Goal: Check status: Check status

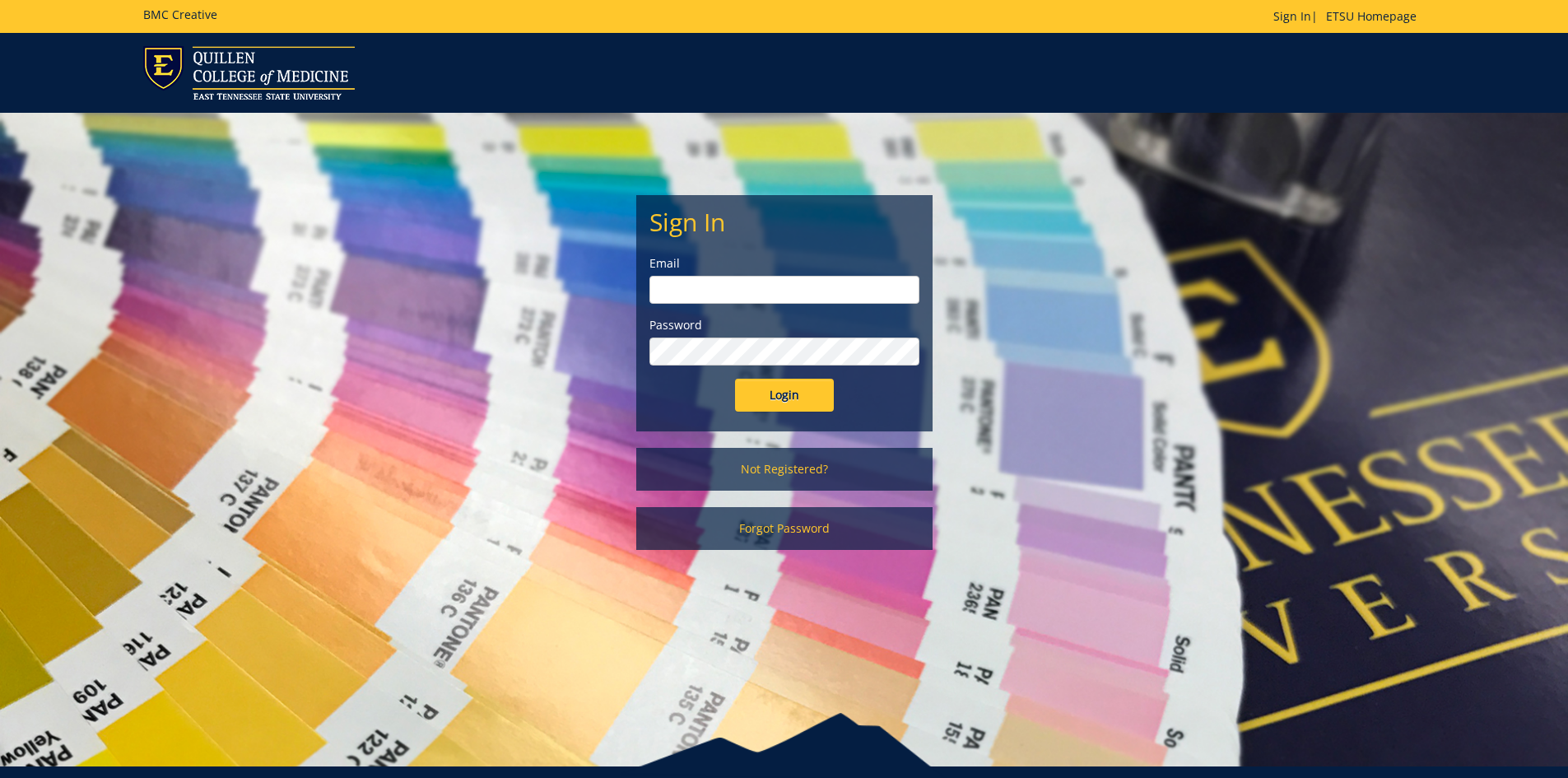
click at [773, 283] on input "email" at bounding box center [784, 289] width 270 height 28
type input "[EMAIL_ADDRESS][DOMAIN_NAME]"
click at [735, 379] on input "Login" at bounding box center [784, 395] width 99 height 33
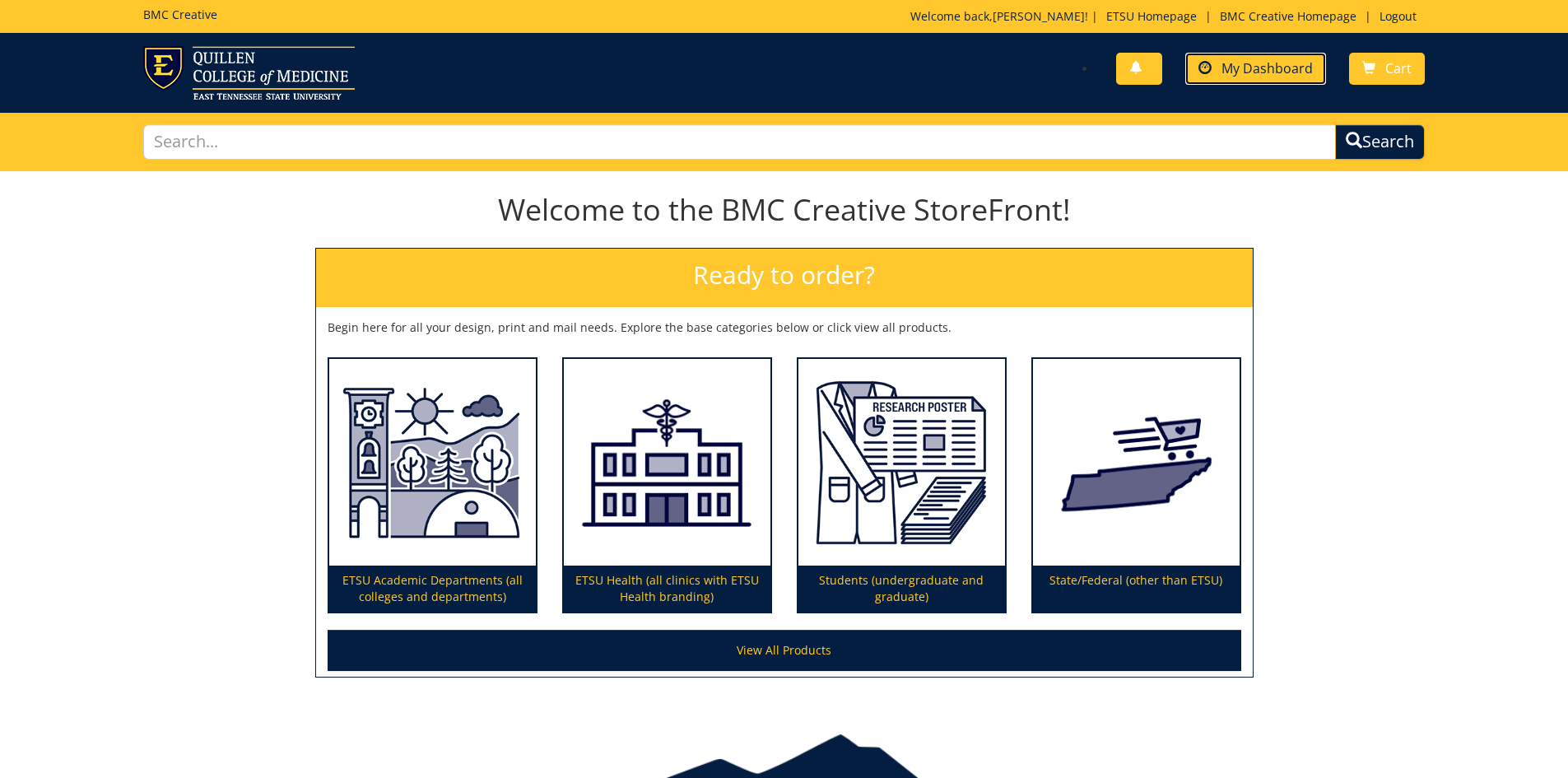
click at [1209, 73] on span at bounding box center [1205, 68] width 13 height 13
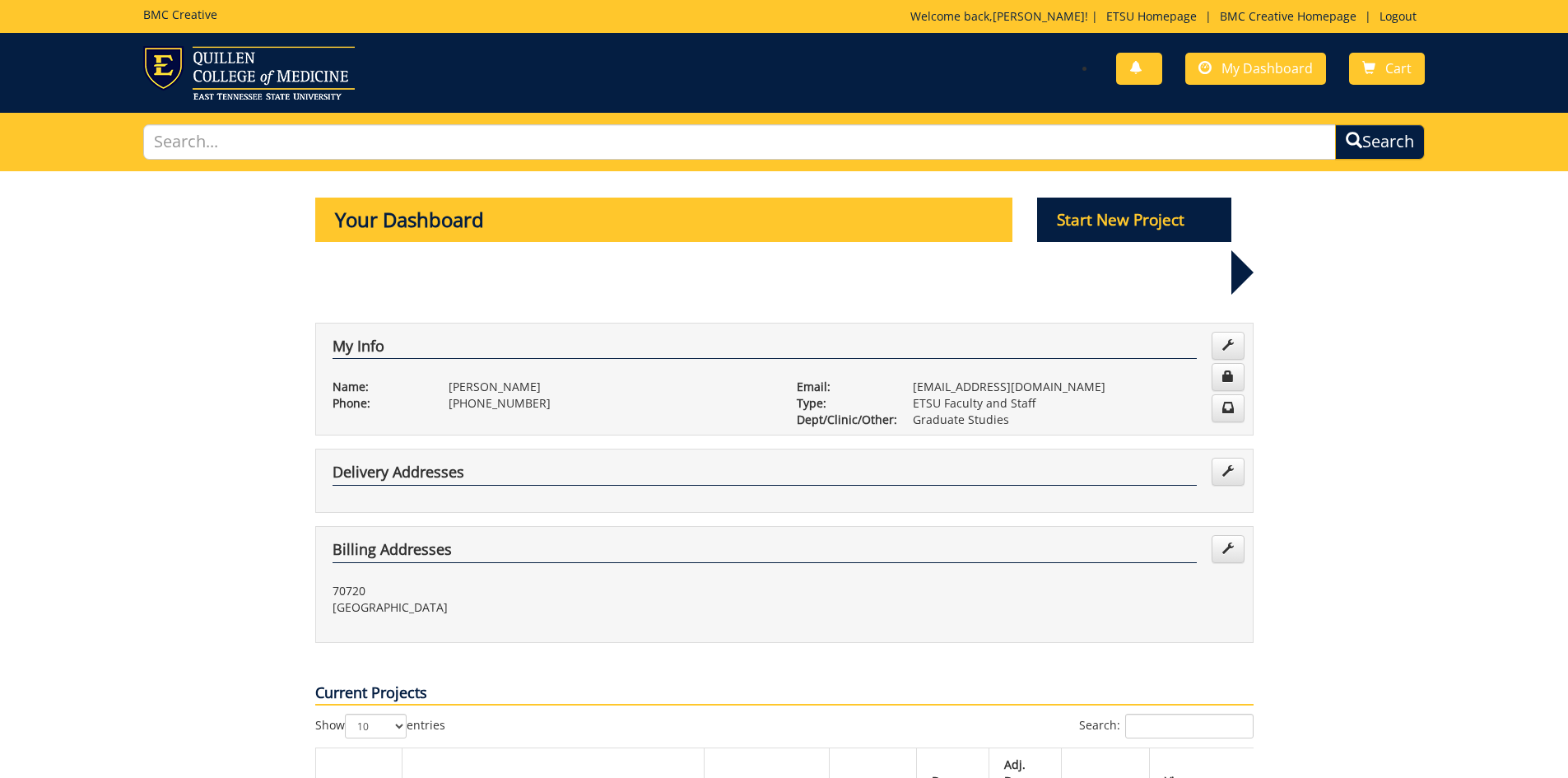
scroll to position [247, 0]
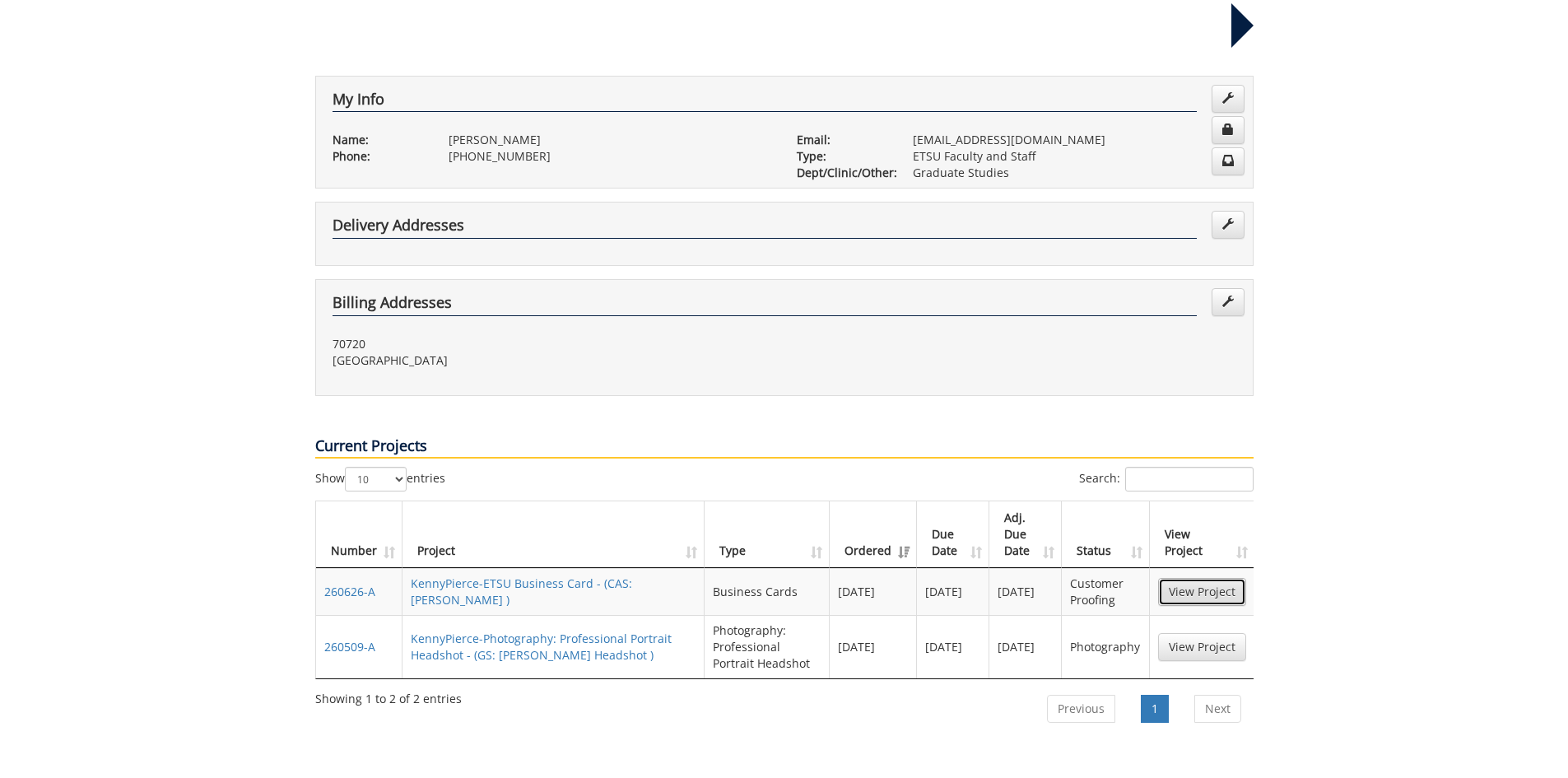
click at [1213, 578] on link "View Project" at bounding box center [1202, 592] width 88 height 28
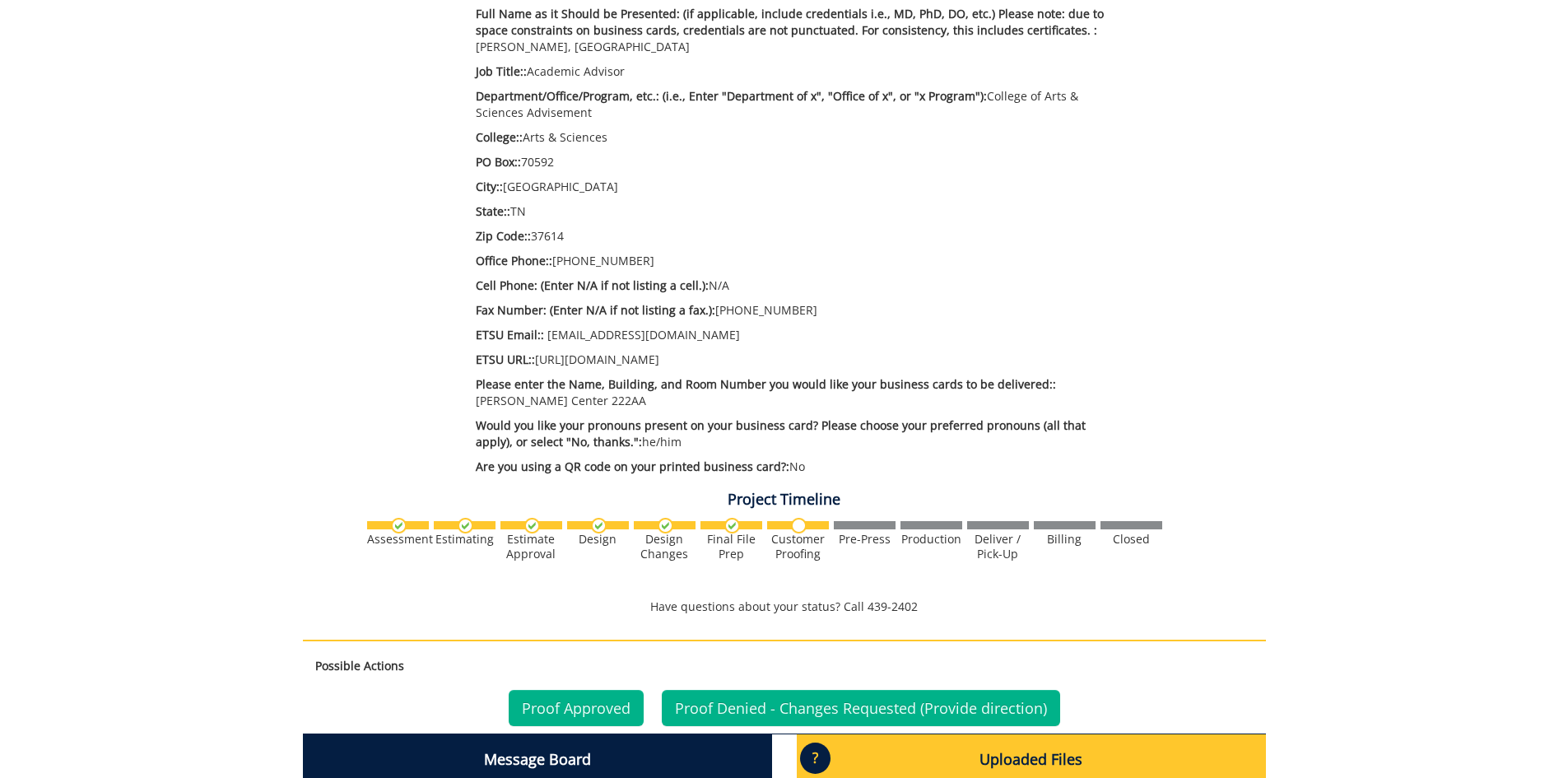
scroll to position [824, 0]
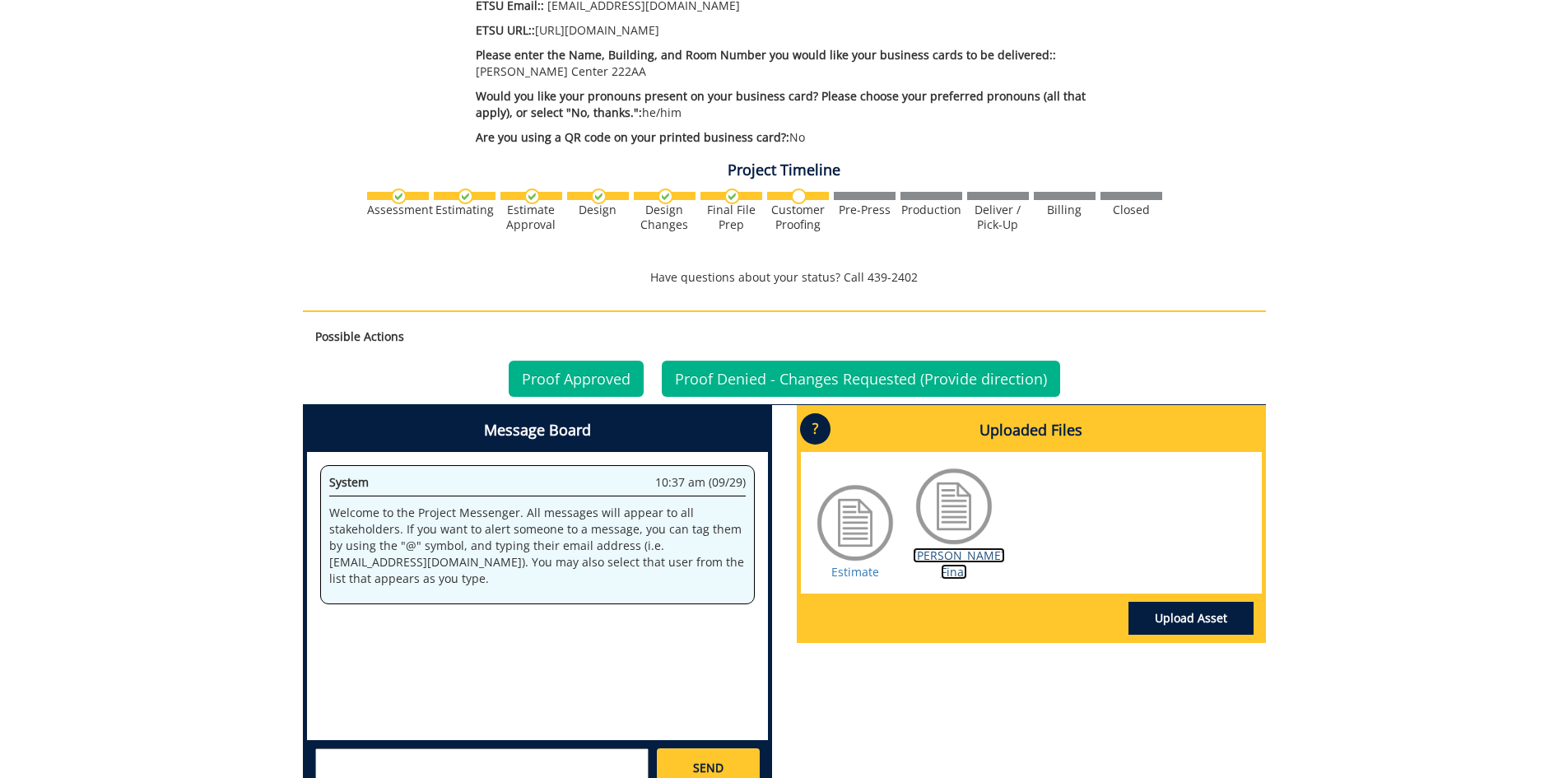
click at [928, 555] on link "[PERSON_NAME] Final" at bounding box center [959, 563] width 92 height 32
click at [877, 564] on link "Estimate" at bounding box center [855, 572] width 48 height 15
click at [1416, 536] on div "260626-A KennyPierce-ETSU Business Card [CAS: [PERSON_NAME]] Estimate Approver:…" at bounding box center [784, 80] width 1568 height 1465
click at [572, 373] on link "Proof Approved" at bounding box center [576, 379] width 135 height 37
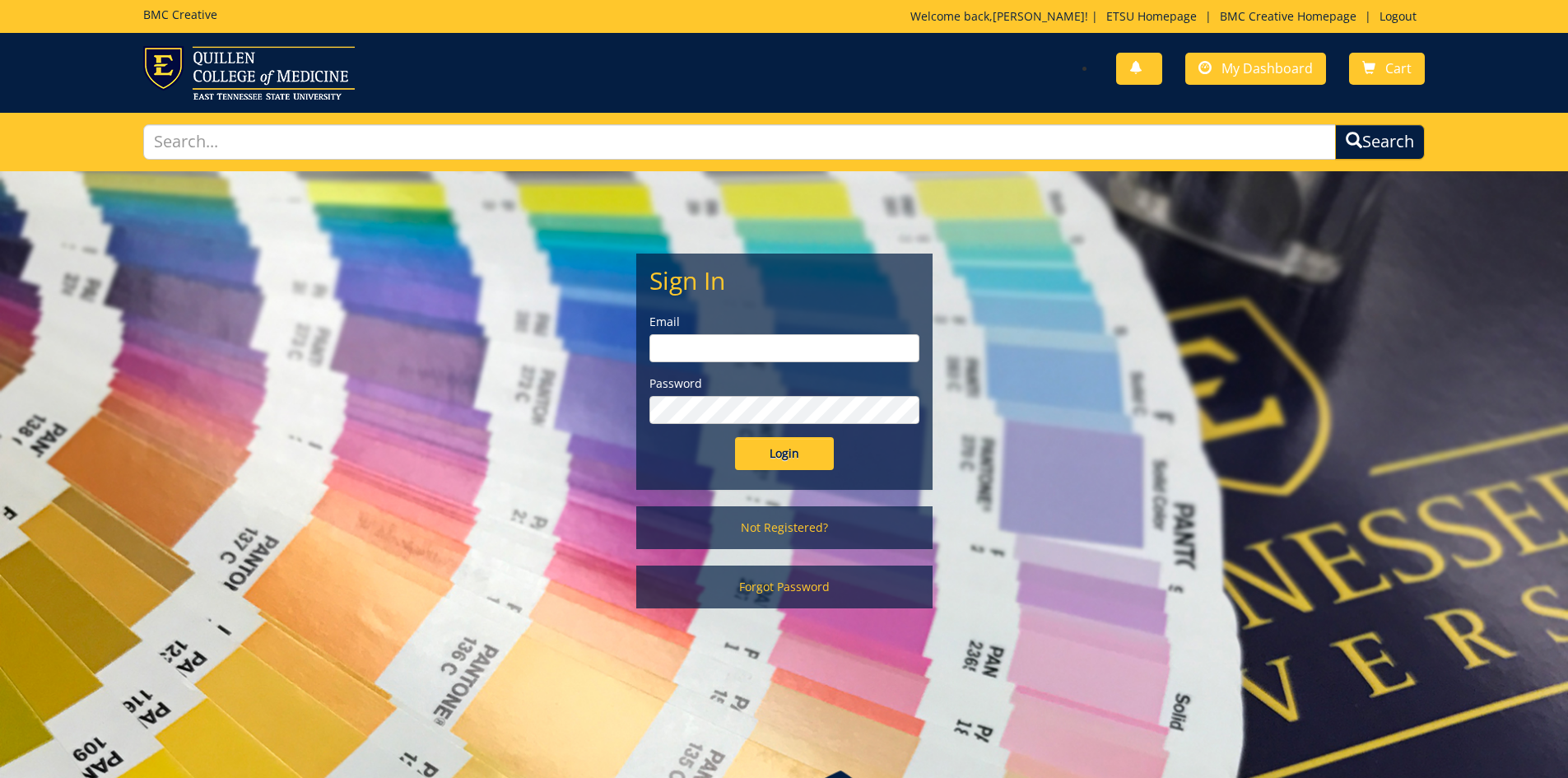
click at [723, 352] on input "email" at bounding box center [784, 348] width 270 height 28
type input "[EMAIL_ADDRESS][DOMAIN_NAME]"
click at [735, 438] on input "Login" at bounding box center [784, 454] width 99 height 33
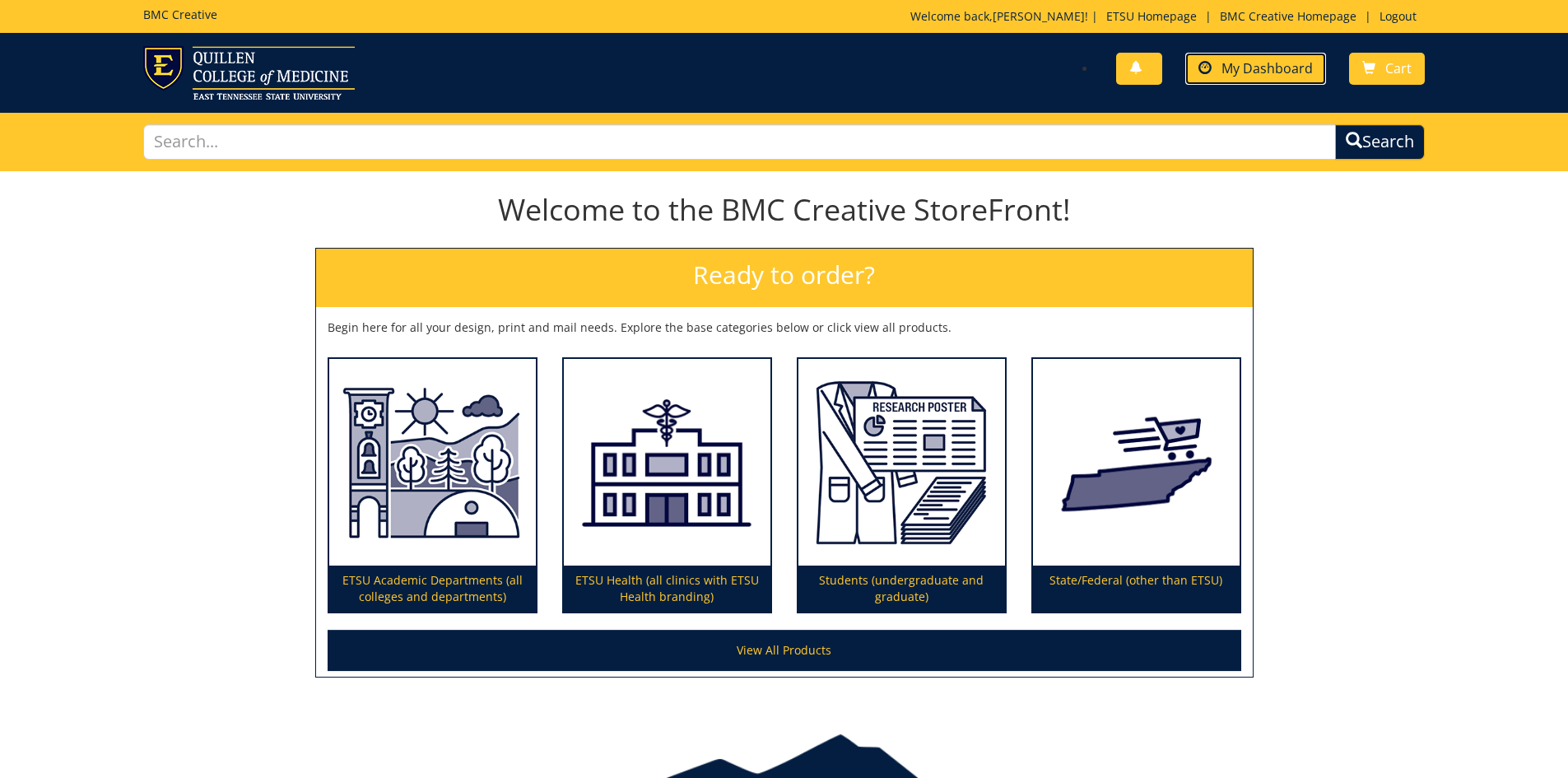
click at [1235, 65] on span "My Dashboard" at bounding box center [1267, 68] width 91 height 18
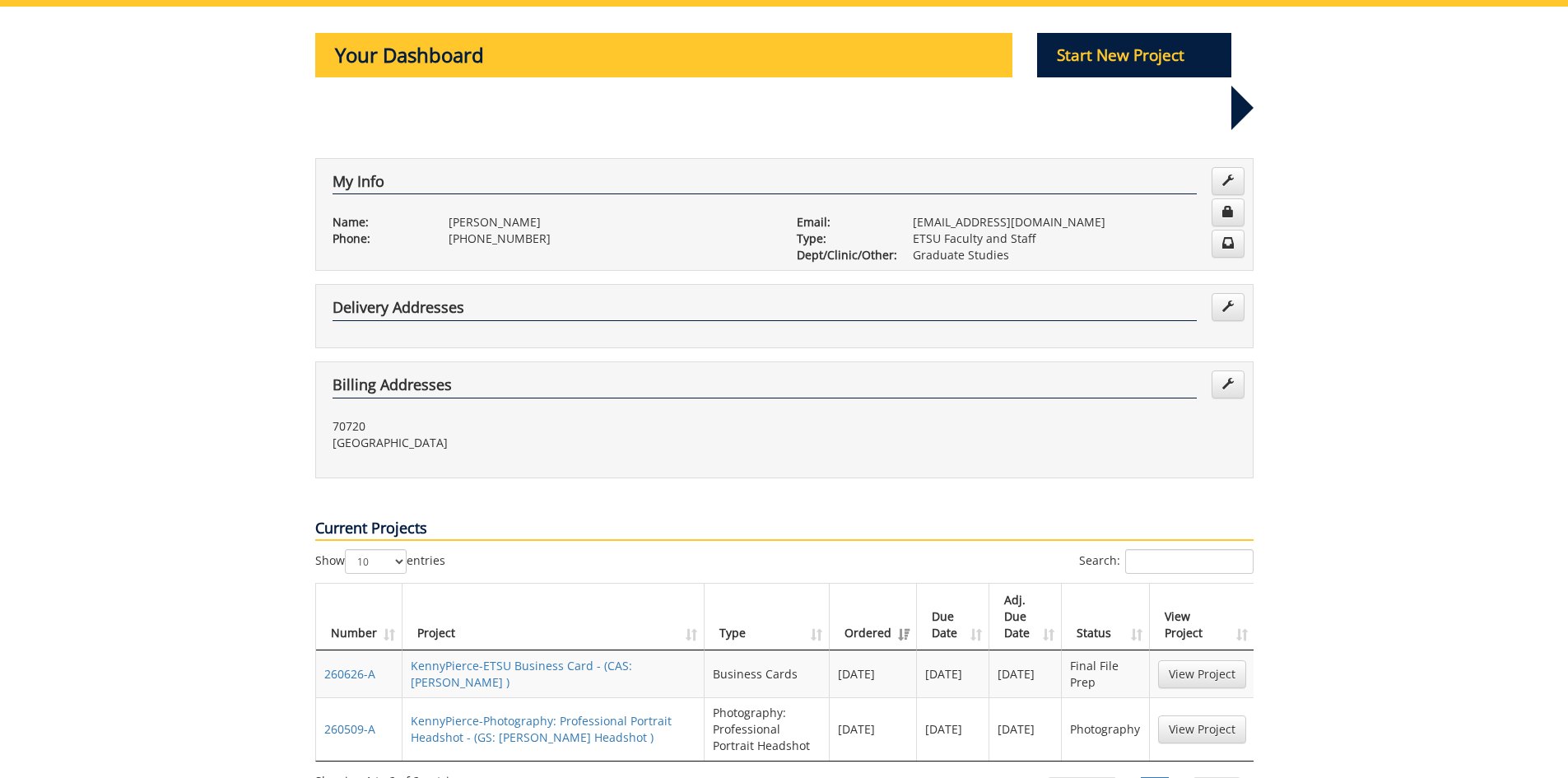
scroll to position [247, 0]
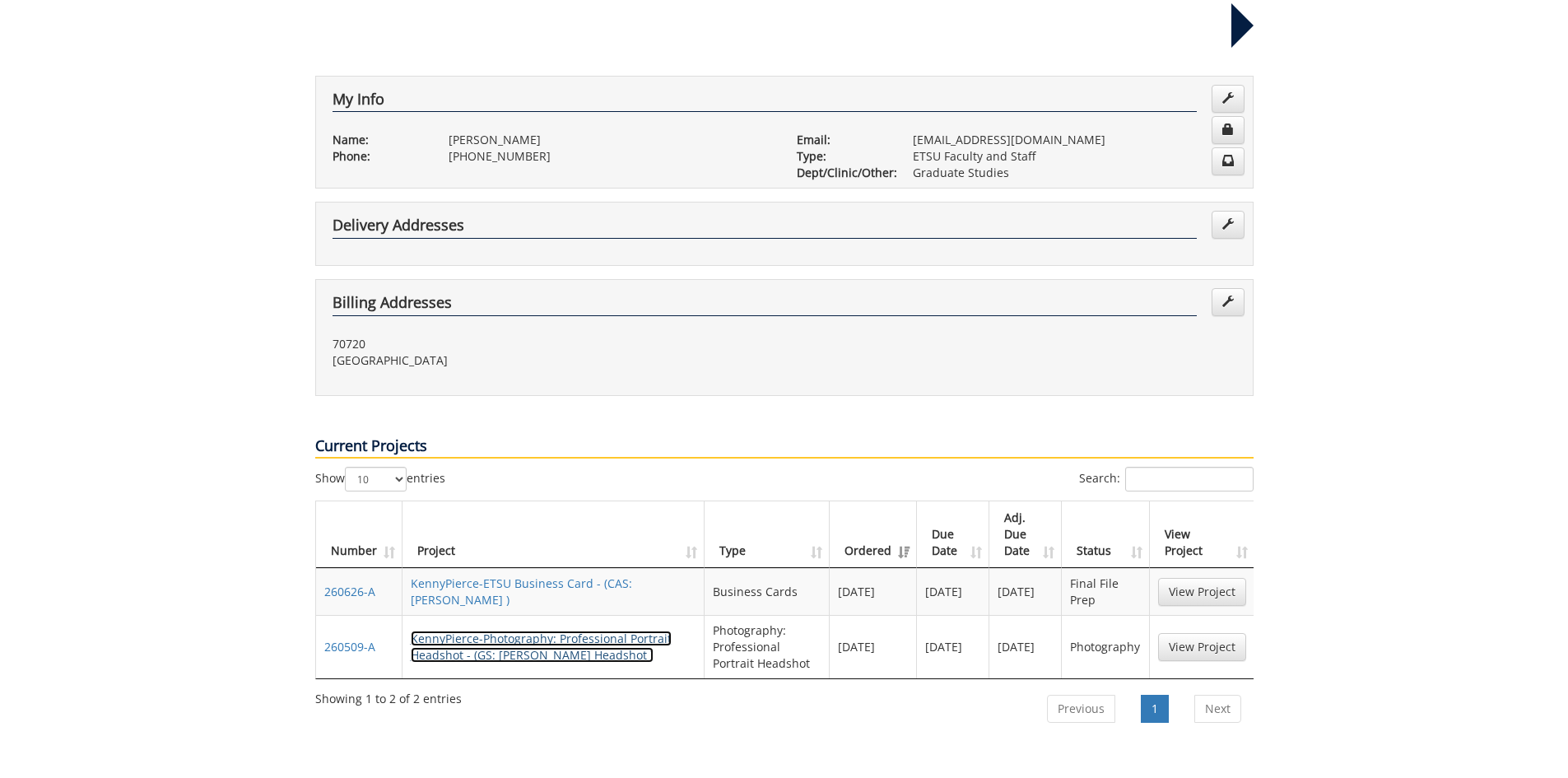
click at [490, 631] on link "KennyPierce-Photography: Professional Portrait Headshot - (GS: [PERSON_NAME] He…" at bounding box center [541, 647] width 261 height 32
